Goal: Task Accomplishment & Management: Manage account settings

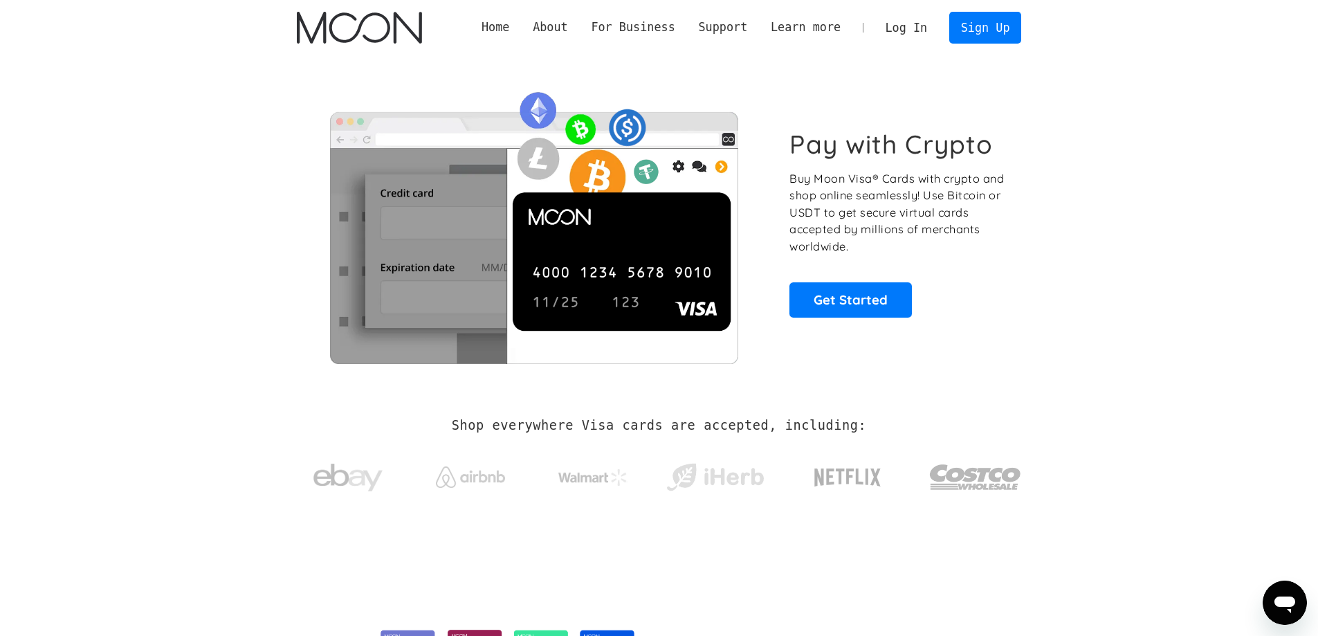
click at [908, 28] on link "Log In" at bounding box center [906, 27] width 65 height 30
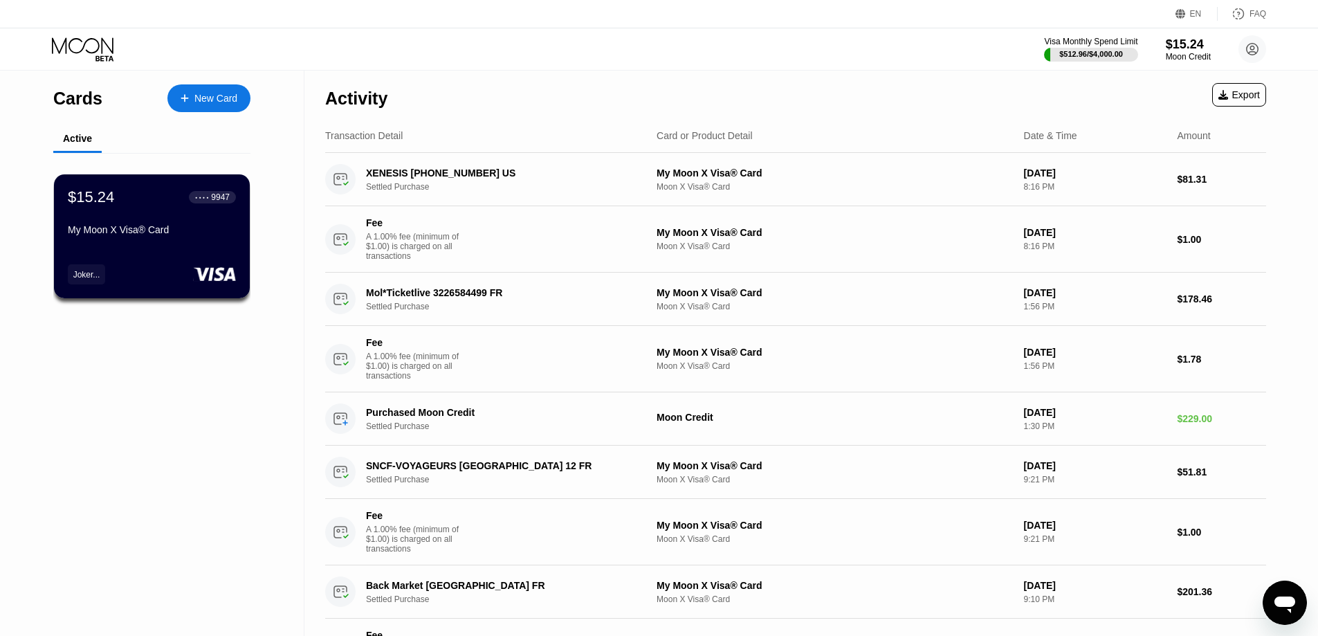
drag, startPoint x: 0, startPoint y: 0, endPoint x: 166, endPoint y: 463, distance: 491.7
click at [166, 463] on div "Cards New Card Active $15.24 ● ● ● ● 9947 My Moon X Visa® Card Joker..." at bounding box center [152, 431] width 304 height 721
click at [169, 241] on div "My Moon X Visa® Card" at bounding box center [151, 232] width 169 height 17
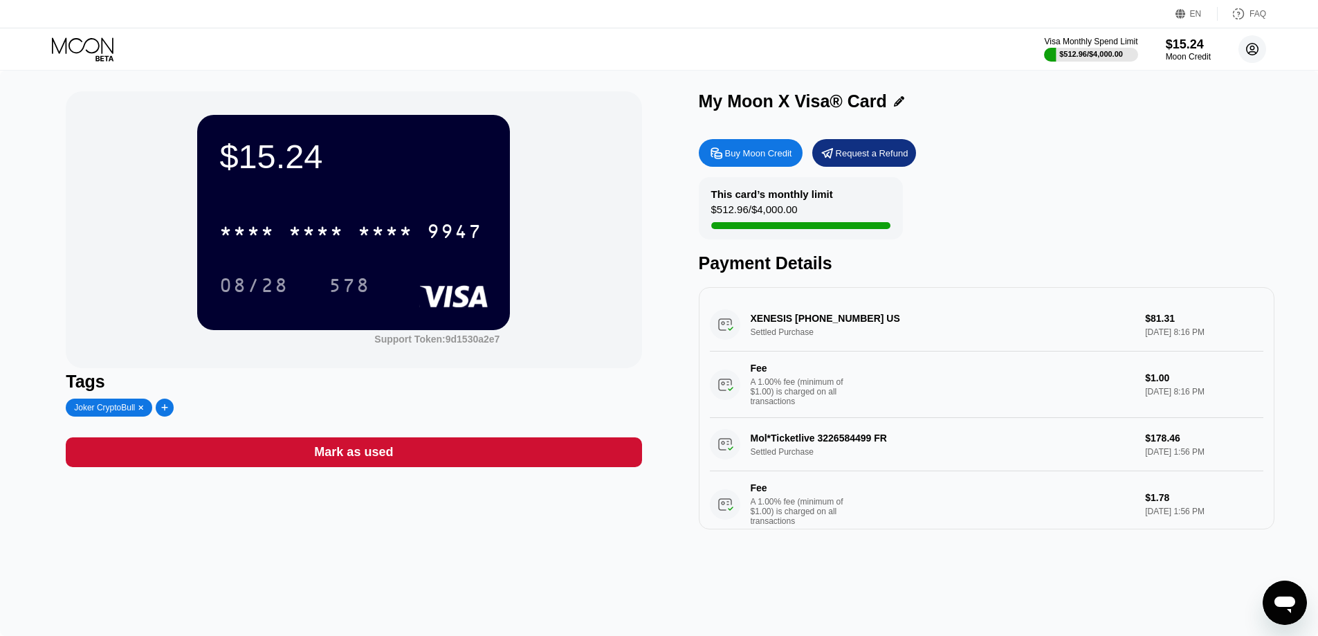
click at [1250, 42] on circle at bounding box center [1252, 49] width 28 height 28
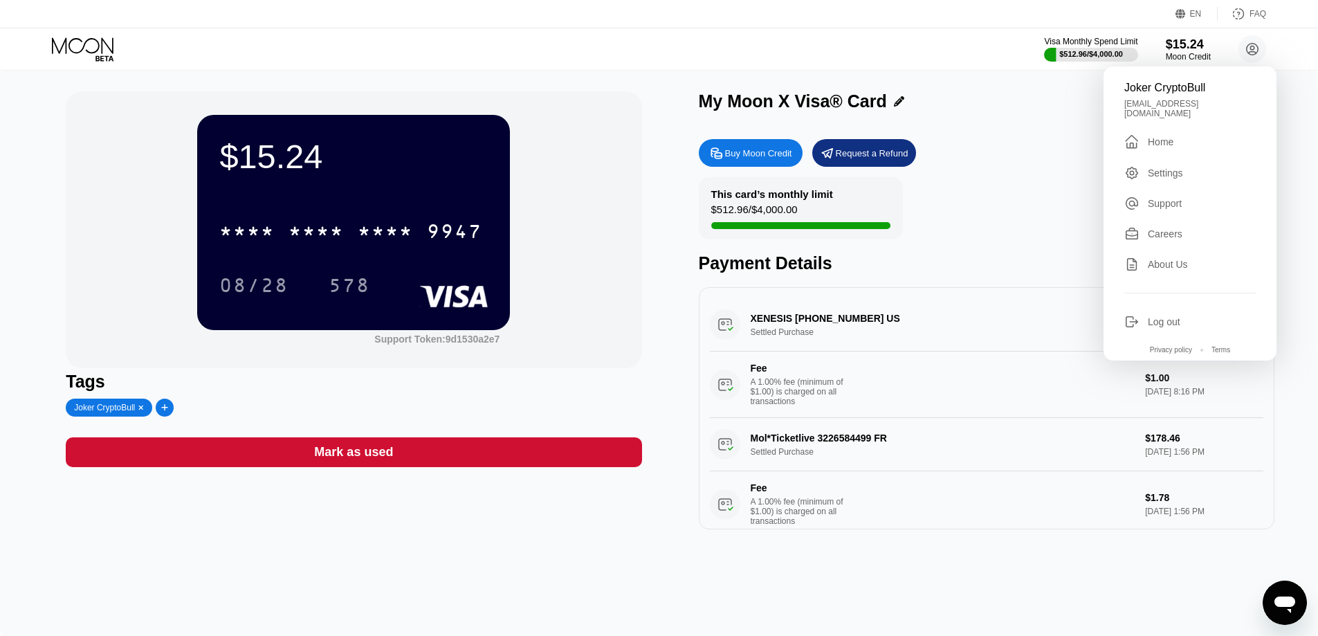
click at [1124, 87] on div "Joker CryptoBull" at bounding box center [1189, 88] width 131 height 12
click at [1150, 89] on div "Joker CryptoBull" at bounding box center [1189, 88] width 131 height 12
click at [1138, 91] on div "Joker CryptoBull" at bounding box center [1189, 88] width 131 height 12
drag, startPoint x: 1138, startPoint y: 91, endPoint x: 1215, endPoint y: 99, distance: 77.8
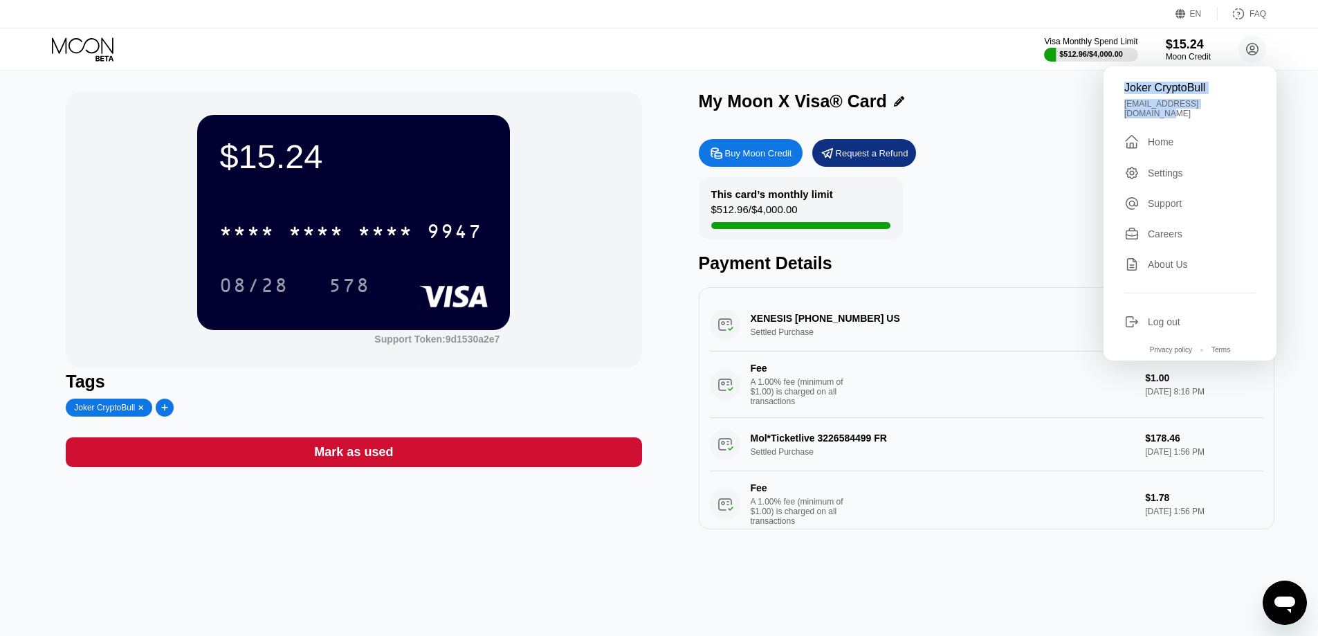
click at [1215, 99] on div "Joker CryptoBull [EMAIL_ADDRESS][DOMAIN_NAME]  Home Settings Support Careers A…" at bounding box center [1189, 213] width 173 height 294
click at [1183, 88] on div "Joker CryptoBull" at bounding box center [1189, 88] width 131 height 12
click at [1130, 84] on div "Joker CryptoBull" at bounding box center [1189, 88] width 131 height 12
drag, startPoint x: 1130, startPoint y: 84, endPoint x: 1196, endPoint y: 90, distance: 66.0
click at [1196, 90] on div "Joker CryptoBull" at bounding box center [1189, 88] width 131 height 12
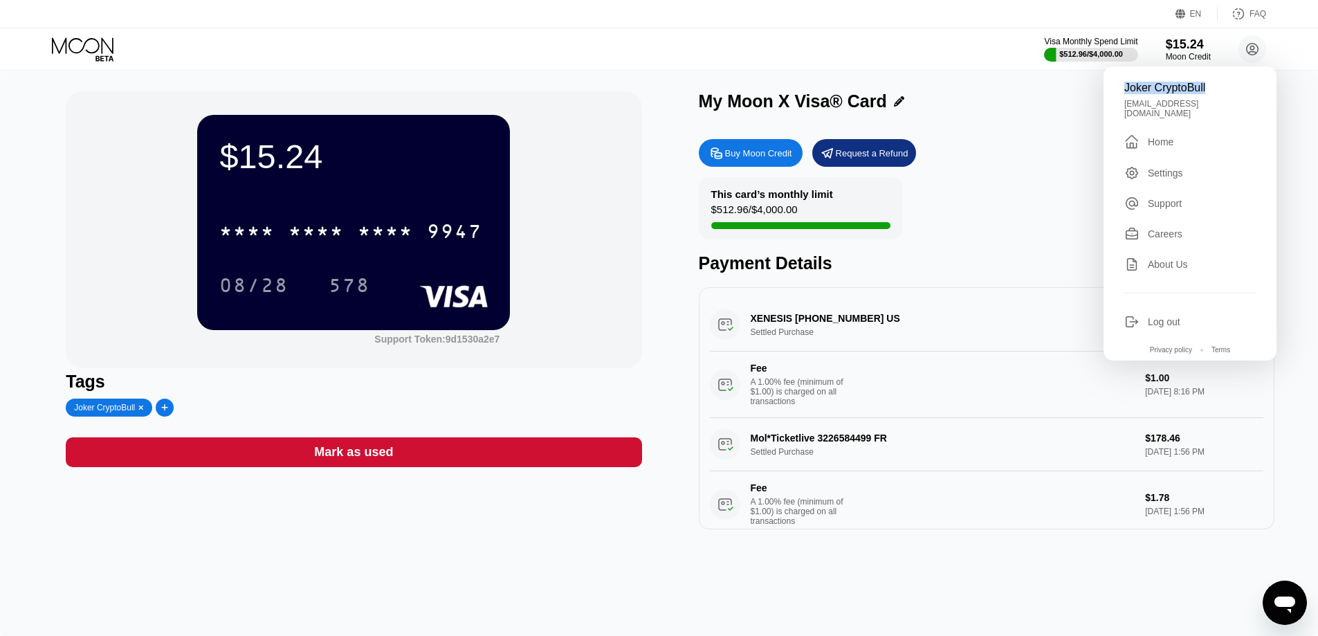
click at [1132, 85] on div "Joker CryptoBull" at bounding box center [1189, 88] width 131 height 12
drag, startPoint x: 1132, startPoint y: 85, endPoint x: 1199, endPoint y: 84, distance: 67.1
click at [1199, 84] on div "Joker CryptoBull" at bounding box center [1189, 88] width 131 height 12
click at [609, 173] on div "$15.24 * * * * * * * * * * * * 9947 08/28 578 Support Token: 9d1530a2e7" at bounding box center [354, 229] width 576 height 277
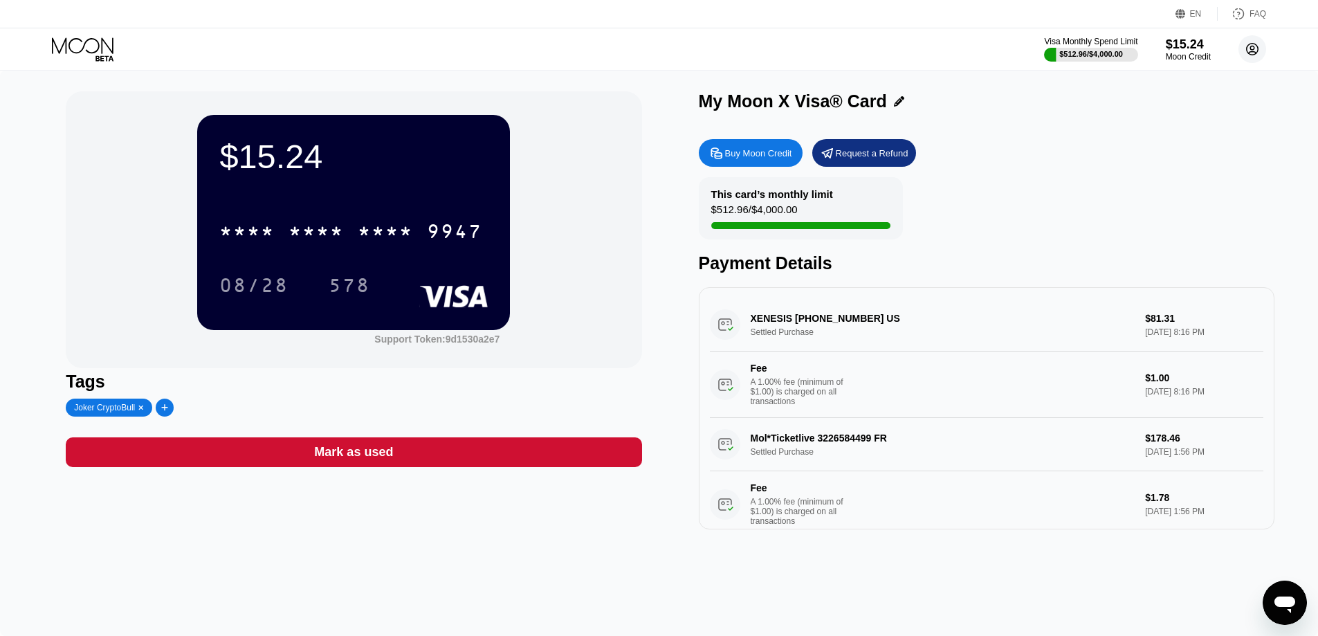
click at [1253, 50] on circle at bounding box center [1252, 49] width 28 height 28
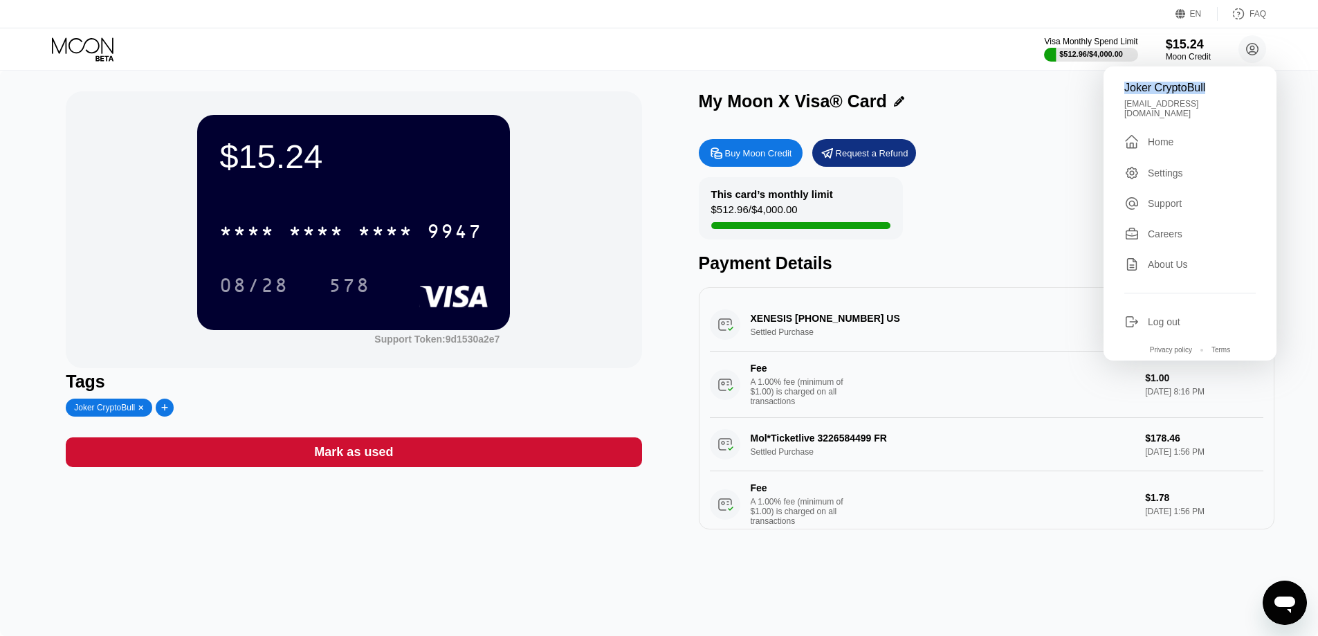
click at [585, 200] on div "$15.24 * * * * * * * * * * * * 9947 08/28 578 Support Token: 9d1530a2e7" at bounding box center [354, 229] width 576 height 277
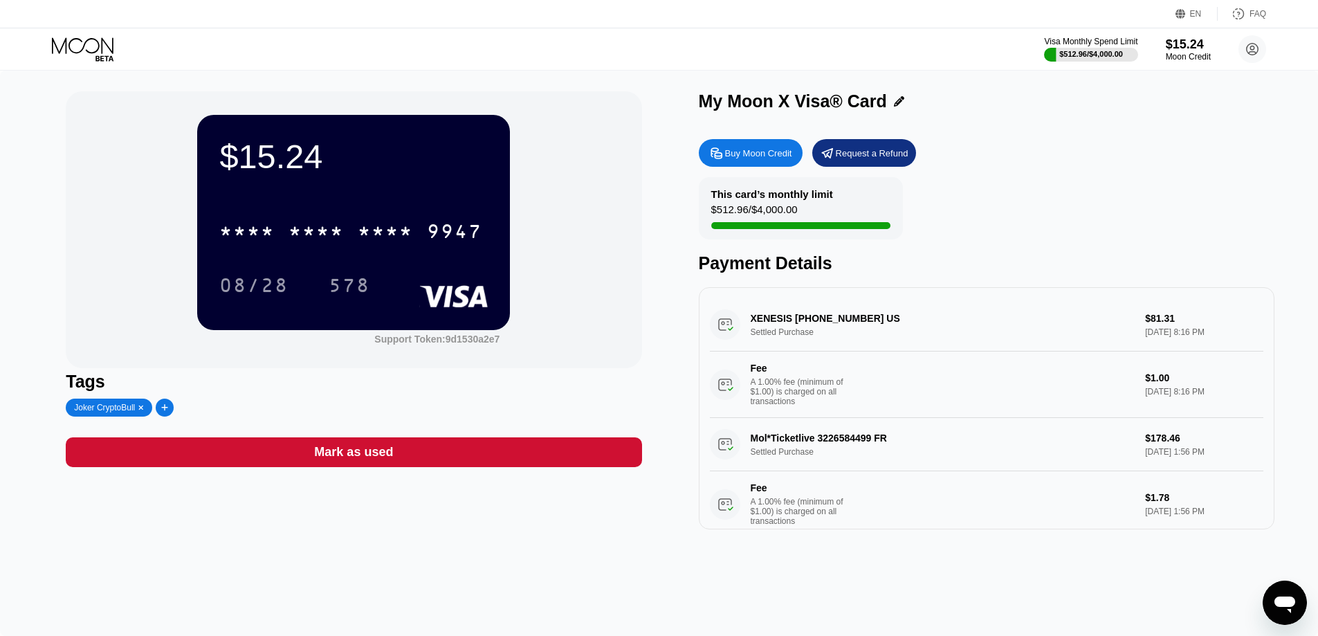
drag, startPoint x: 86, startPoint y: 0, endPoint x: 562, endPoint y: 46, distance: 478.2
click at [564, 45] on div "Visa Monthly Spend Limit $512.96 / $4,000.00 $15.24 Moon Credit Joker CryptoBul…" at bounding box center [659, 49] width 1318 height 42
